Goal: Navigation & Orientation: Go to known website

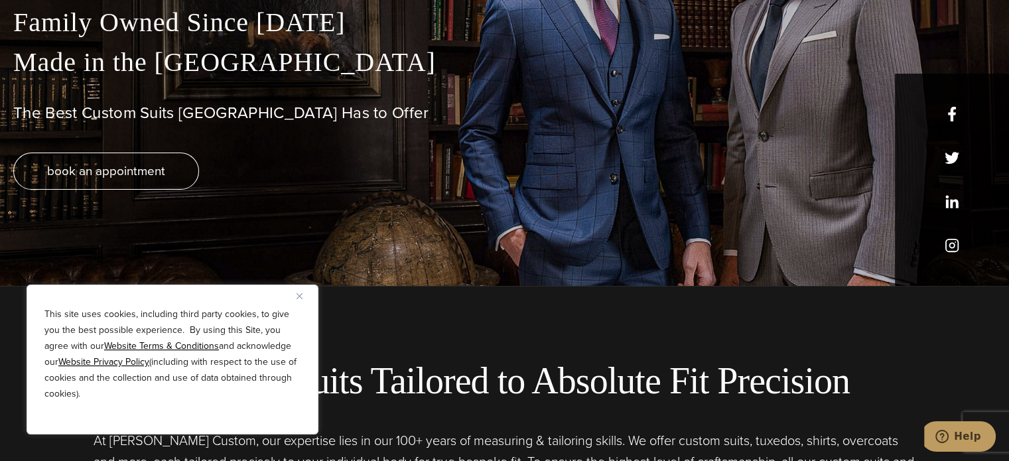
scroll to position [175, 0]
drag, startPoint x: 951, startPoint y: 110, endPoint x: 903, endPoint y: 68, distance: 63.5
click at [903, 68] on p "True Bespoke Garments Family Owned Since 1913 Made in the United States" at bounding box center [504, 22] width 982 height 119
click at [947, 113] on h1 "The Best Custom Suits [GEOGRAPHIC_DATA] Has to Offer" at bounding box center [504, 112] width 982 height 19
click at [952, 116] on h1 "The Best Custom Suits [GEOGRAPHIC_DATA] Has to Offer" at bounding box center [504, 112] width 982 height 19
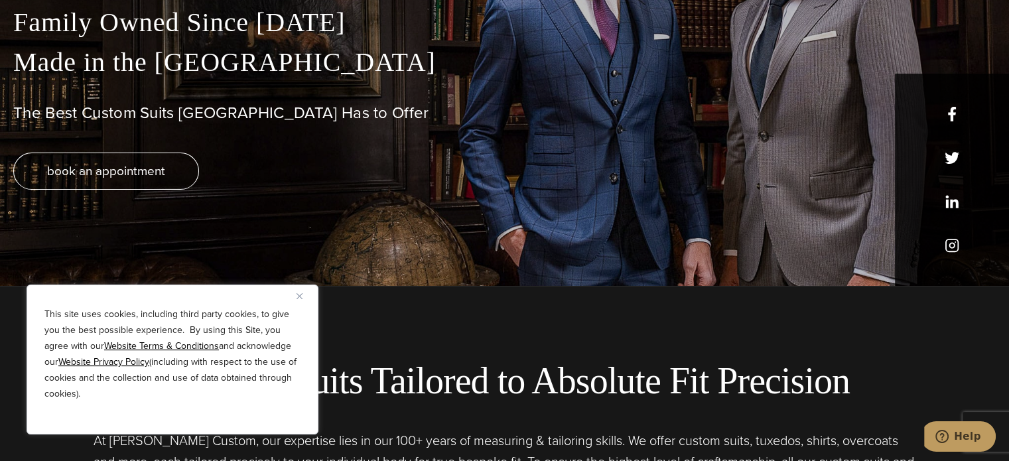
click at [954, 151] on div "True Bespoke Garments Family Owned Since 1913 Made in the United States The Bes…" at bounding box center [504, 124] width 1009 height 323
click at [963, 214] on div "True Bespoke Garments Family Owned Since 1913 Made in the United States The Bes…" at bounding box center [504, 124] width 1009 height 323
click at [959, 236] on div "True Bespoke Garments Family Owned Since 1913 Made in the United States The Bes…" at bounding box center [504, 124] width 1009 height 323
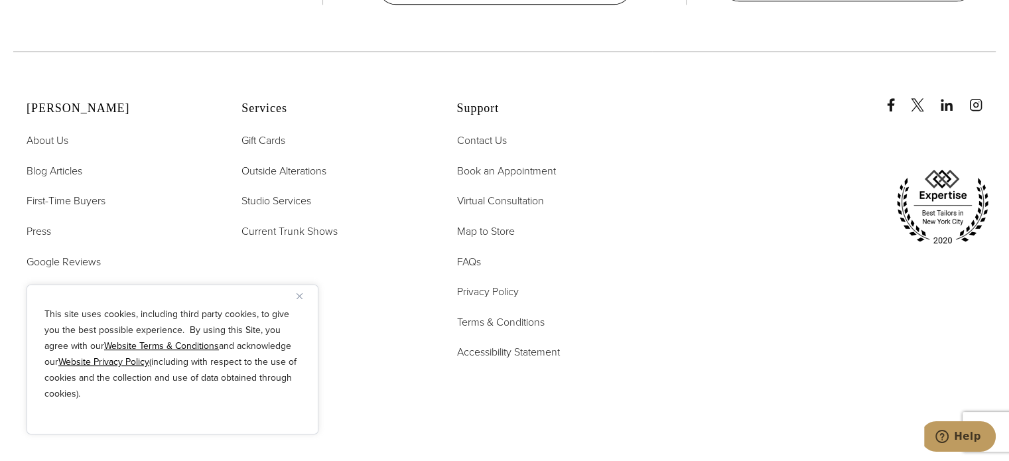
scroll to position [6813, 0]
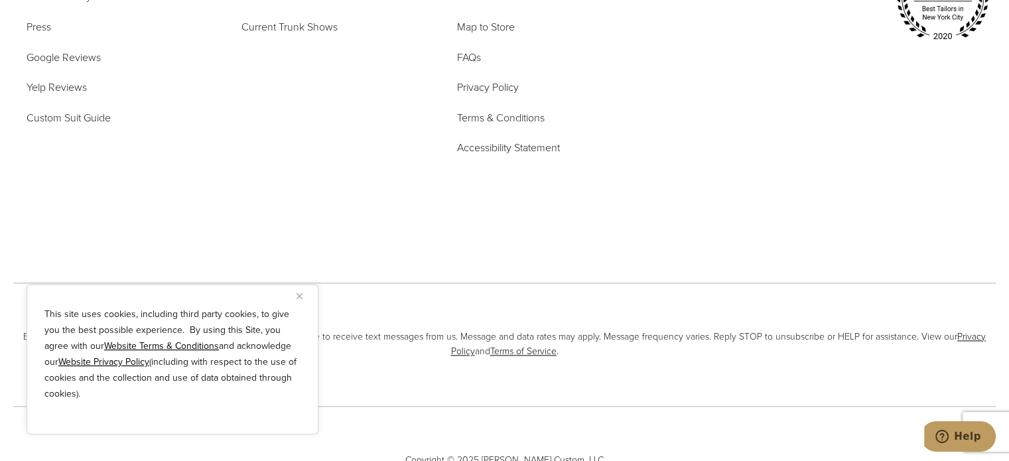
click at [302, 295] on button "Close" at bounding box center [304, 296] width 16 height 16
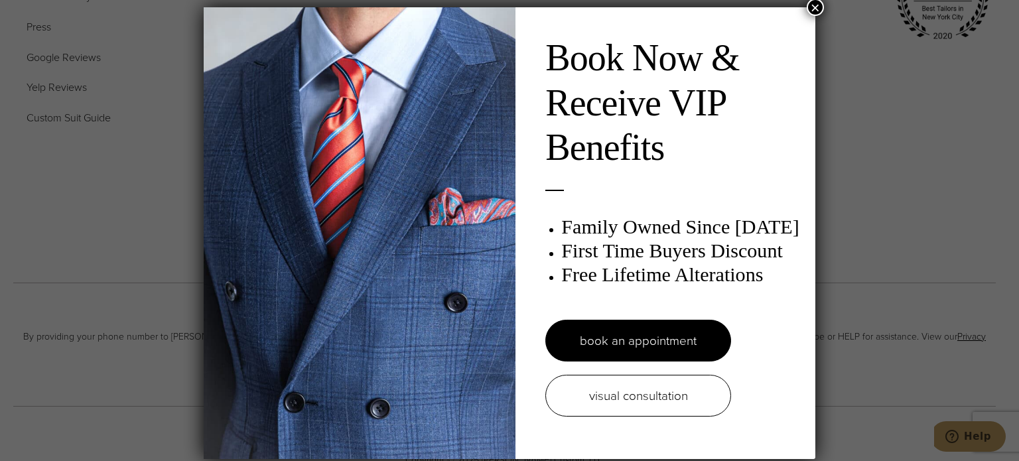
click at [817, 6] on button "×" at bounding box center [815, 7] width 17 height 17
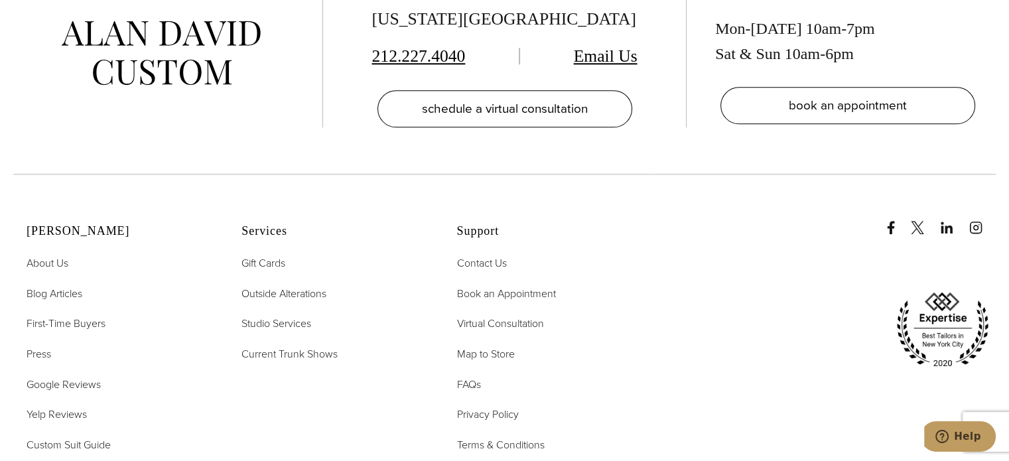
scroll to position [6486, 0]
click at [974, 220] on icon "instagram" at bounding box center [975, 226] width 13 height 13
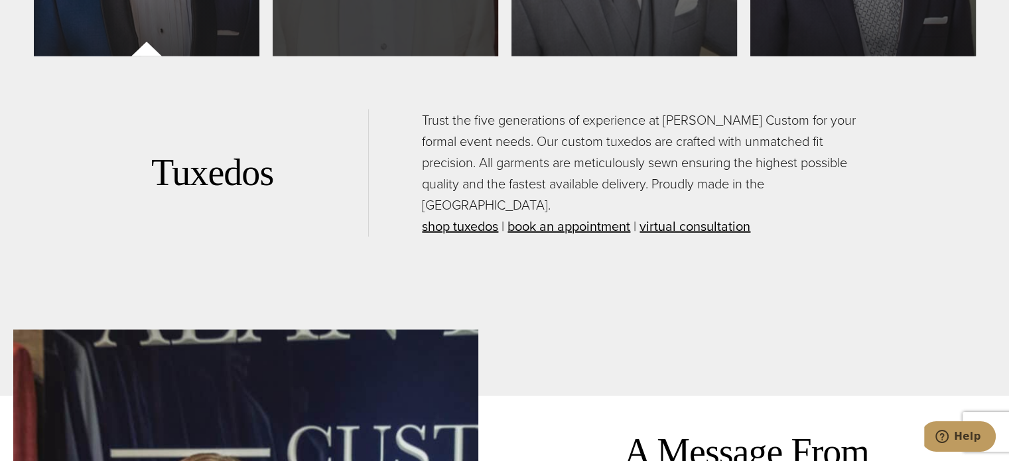
scroll to position [3345, 0]
